Goal: Navigation & Orientation: Find specific page/section

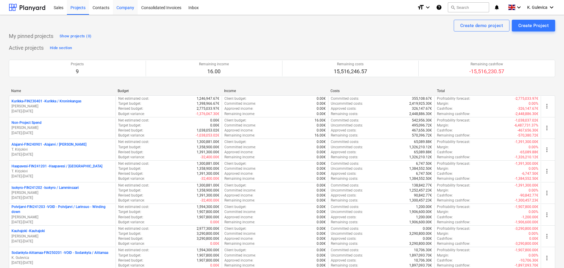
click at [128, 7] on div "Company" at bounding box center [125, 7] width 25 height 15
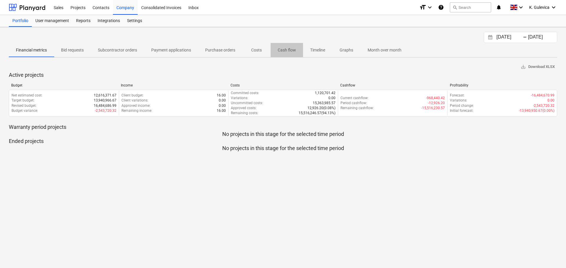
click at [287, 48] on p "Cash flow" at bounding box center [287, 50] width 18 height 6
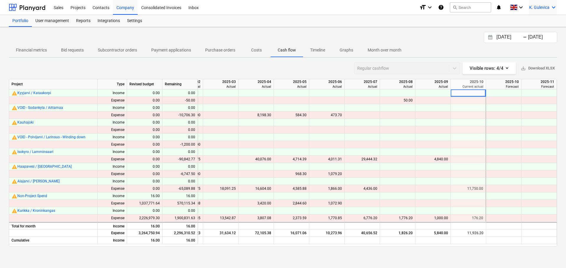
click at [549, 7] on div "K. Gulevica keyboard_arrow_down" at bounding box center [543, 7] width 28 height 15
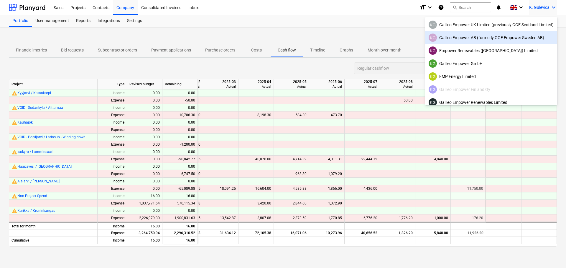
click at [473, 41] on div "KG Galileo Empower AB (formerly GGE Empower Sweden AB)" at bounding box center [490, 38] width 125 height 8
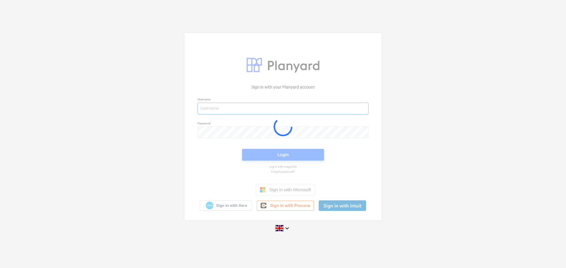
type input "[EMAIL_ADDRESS][DOMAIN_NAME]"
